Goal: Navigation & Orientation: Find specific page/section

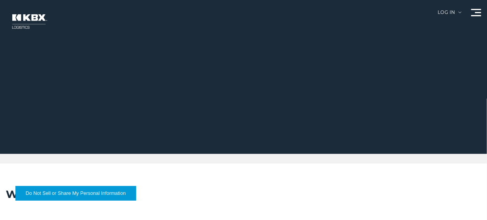
click at [438, 19] on div "Log in" at bounding box center [450, 15] width 24 height 10
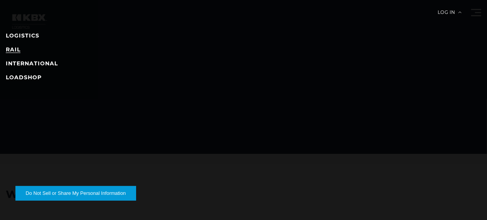
click at [20, 51] on link "RAIL" at bounding box center [13, 49] width 15 height 7
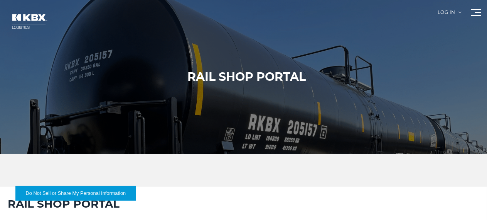
click at [438, 18] on div "Log in" at bounding box center [450, 15] width 24 height 10
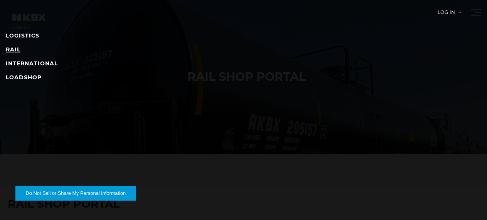
click at [20, 50] on link "RAIL" at bounding box center [13, 49] width 15 height 7
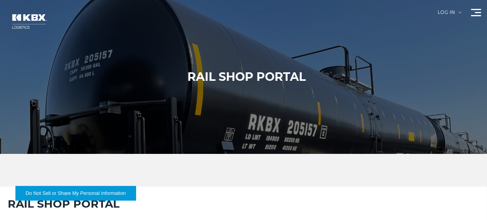
click at [0, 0] on link "RAIL" at bounding box center [0, 0] width 0 height 0
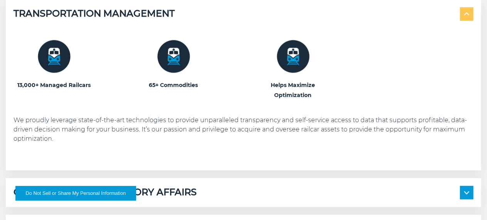
scroll to position [579, 0]
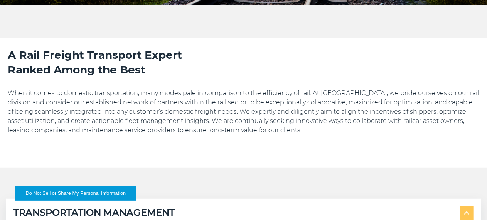
scroll to position [39, 0]
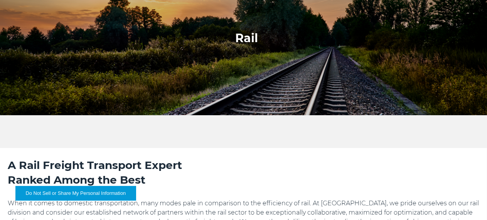
click at [0, 0] on link "Infographics" at bounding box center [0, 0] width 0 height 0
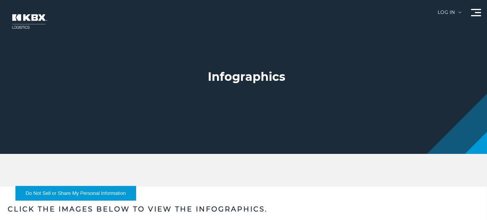
click at [0, 0] on link "Home" at bounding box center [0, 0] width 0 height 0
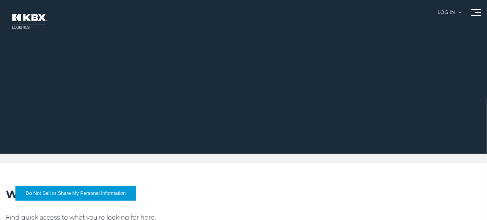
click at [438, 15] on div "Log in" at bounding box center [450, 15] width 24 height 10
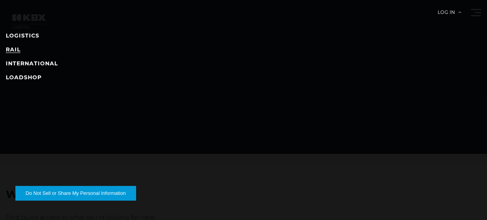
click at [20, 49] on link "RAIL" at bounding box center [13, 49] width 15 height 7
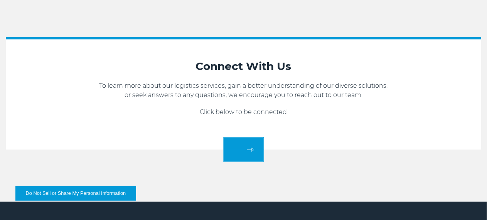
scroll to position [116, 0]
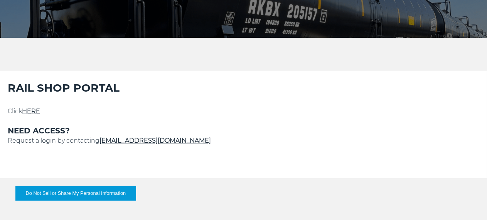
click at [40, 115] on link "HERE" at bounding box center [31, 110] width 18 height 7
